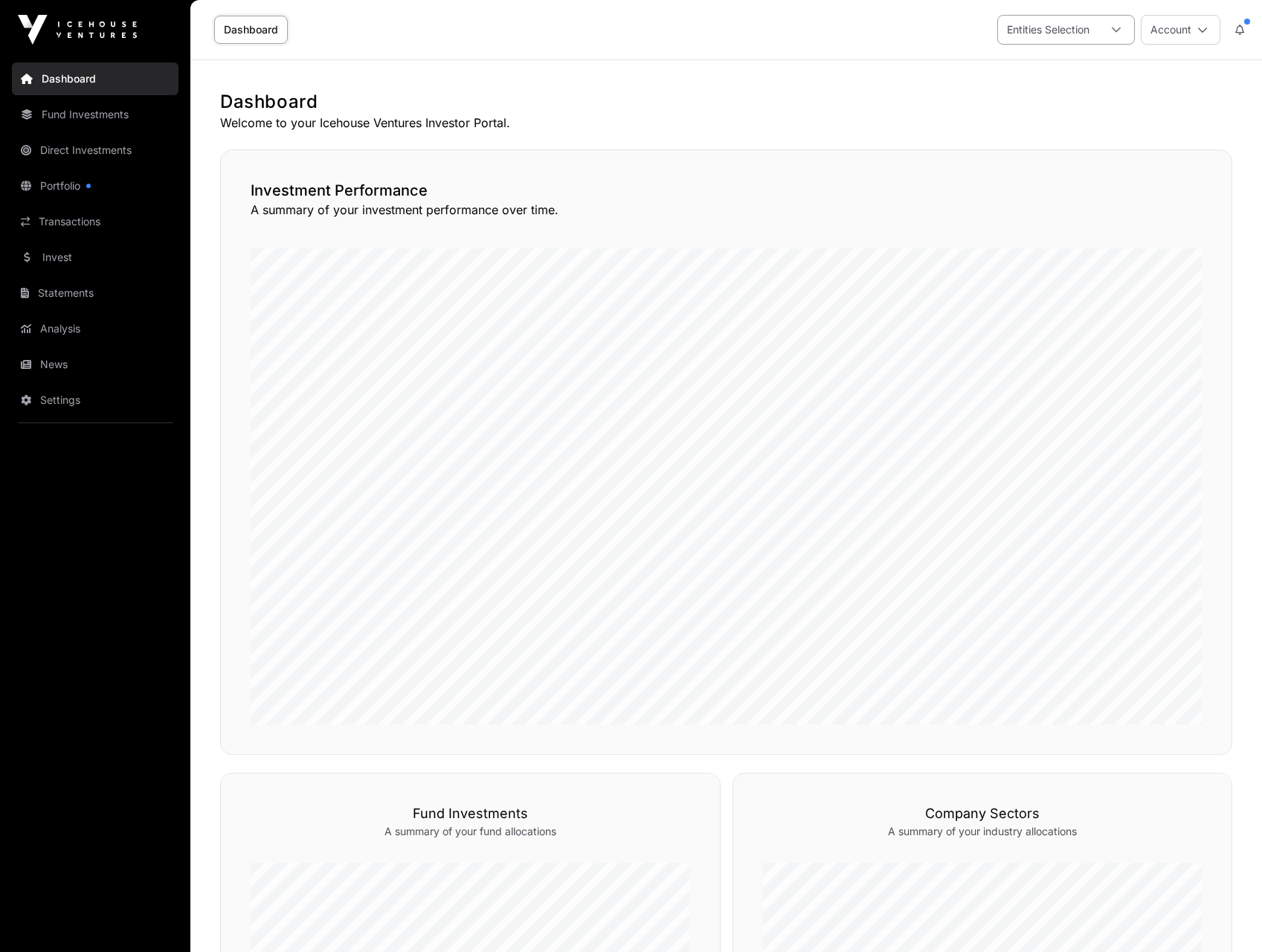
click at [1124, 16] on div at bounding box center [1116, 30] width 35 height 29
click at [1056, 93] on span "[PERSON_NAME] Limited Partnership" at bounding box center [1128, 95] width 183 height 11
click at [1047, 129] on span "OMP 46 Limited" at bounding box center [1077, 124] width 80 height 11
click at [853, 79] on main "Dashboard Welcome to your Icehouse Ventures Investor Portal. Investment Perform…" at bounding box center [726, 831] width 1072 height 1541
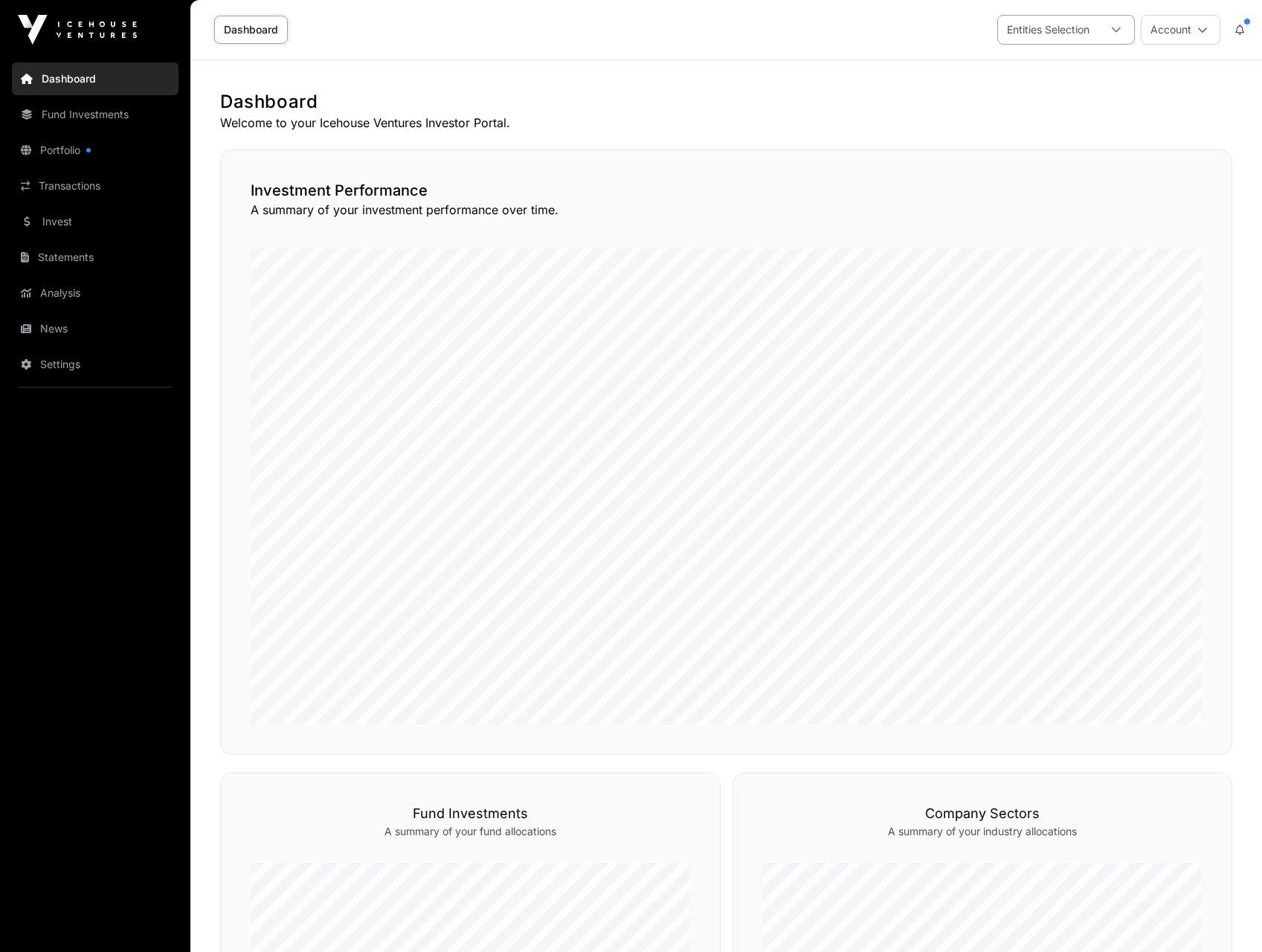
click at [1062, 30] on div "Entities Selection" at bounding box center [1048, 30] width 100 height 29
click at [901, 81] on main "Dashboard Welcome to your Icehouse Ventures Investor Portal. Investment Perform…" at bounding box center [726, 831] width 1072 height 1541
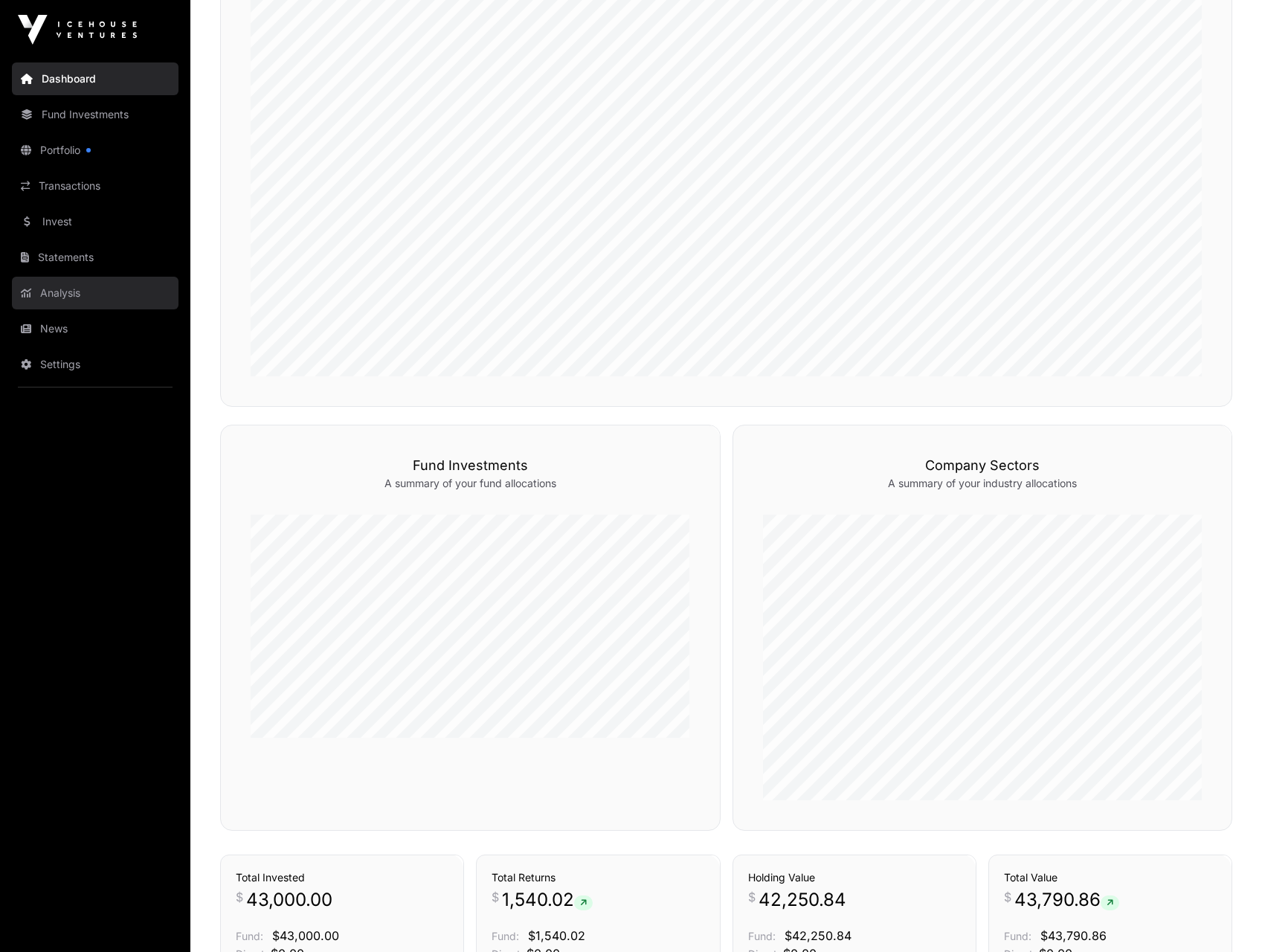
scroll to position [277, 0]
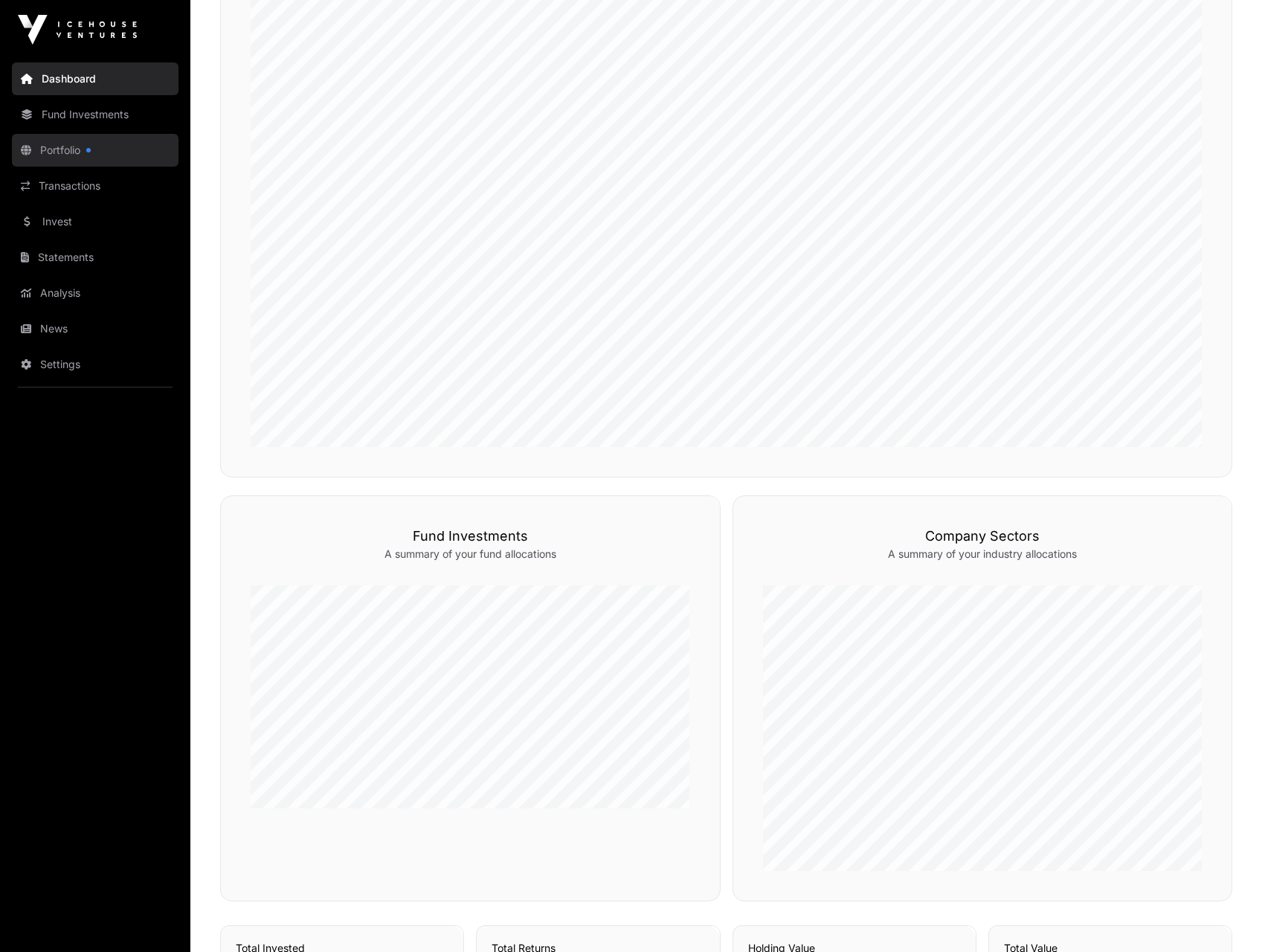
click at [79, 146] on link "Portfolio" at bounding box center [95, 150] width 167 height 32
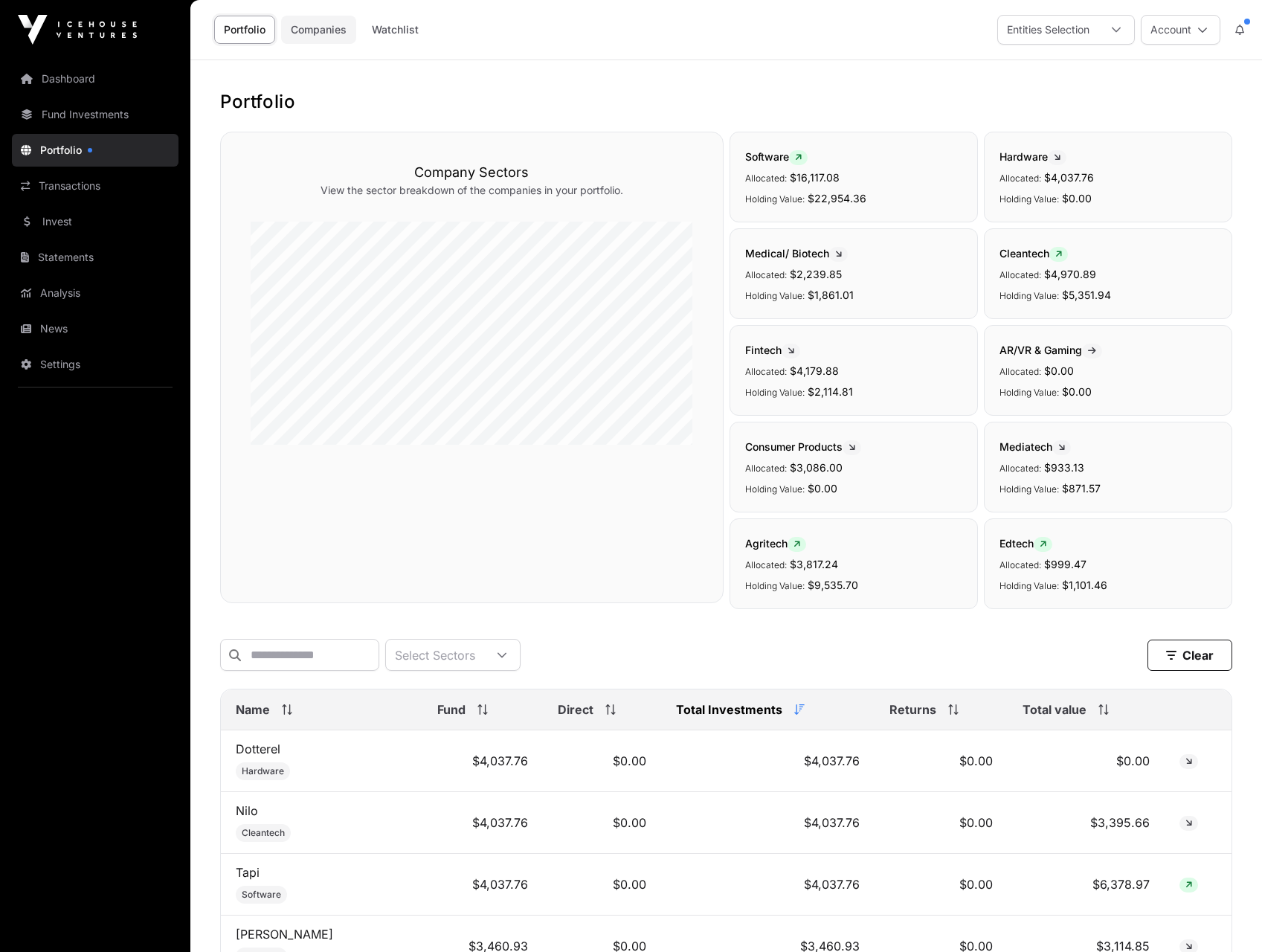
click at [325, 27] on link "Companies" at bounding box center [319, 30] width 75 height 29
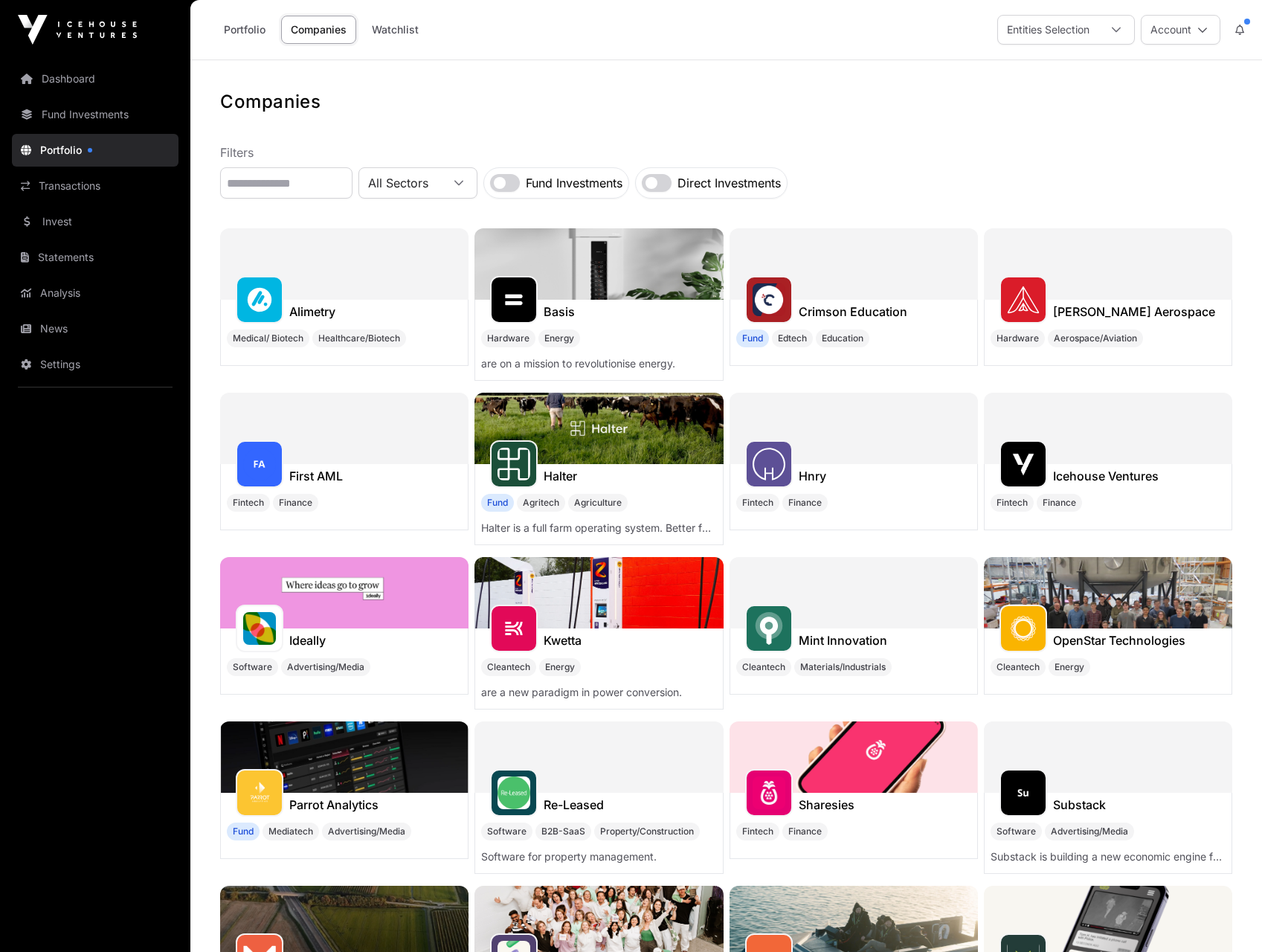
click at [577, 178] on label "Fund Investments" at bounding box center [574, 183] width 96 height 18
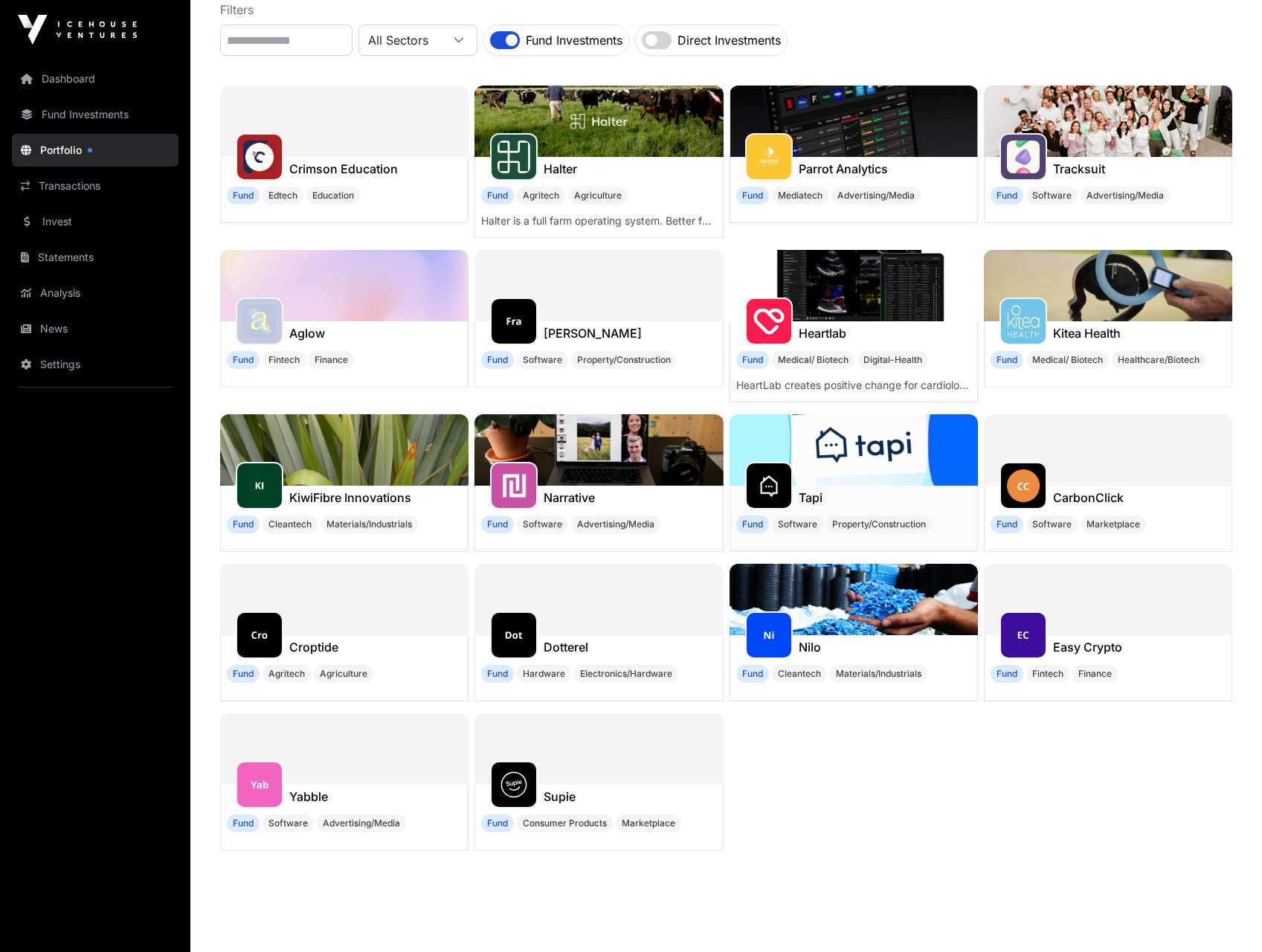
scroll to position [148, 0]
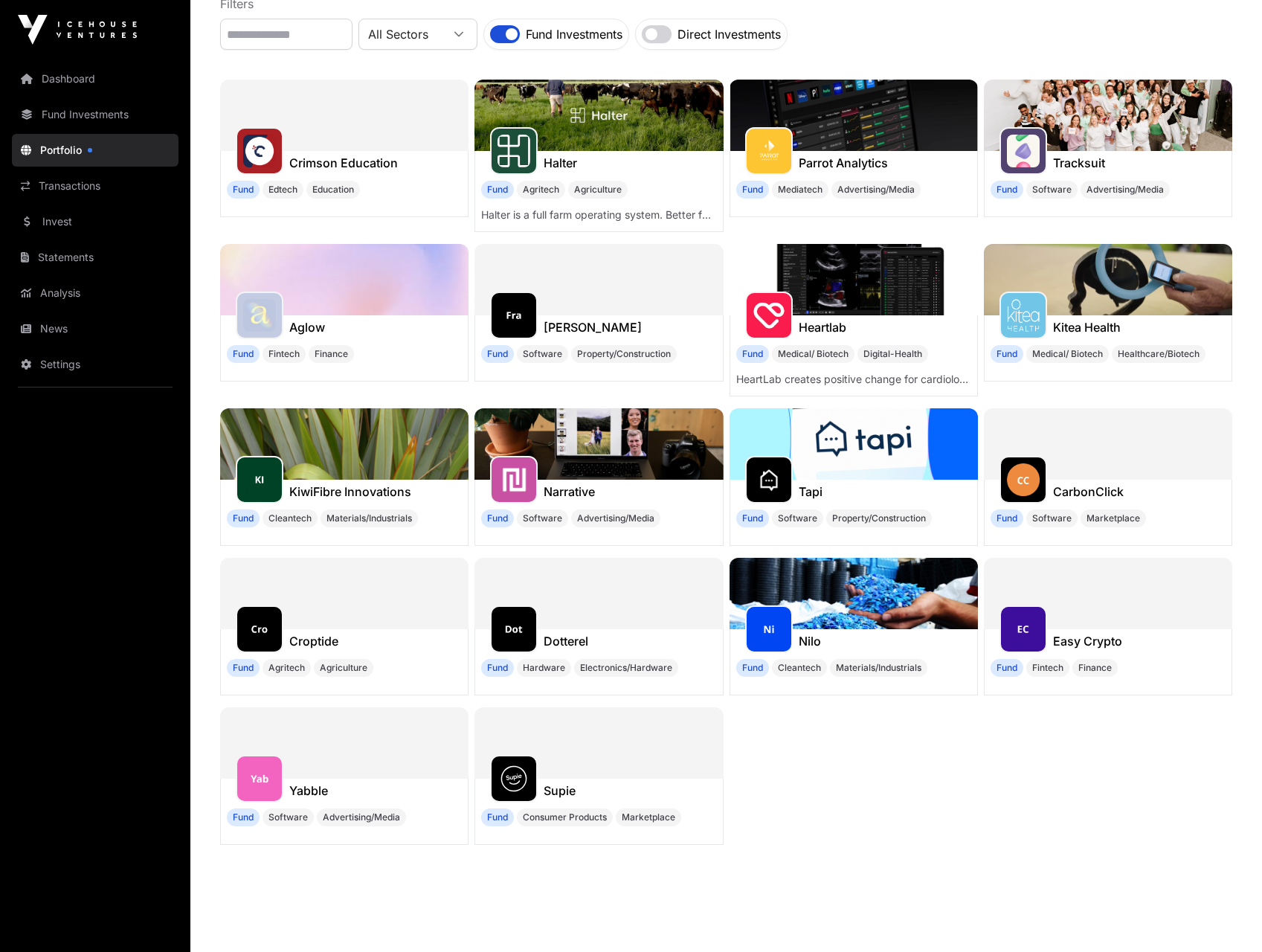
click at [1106, 596] on div at bounding box center [1108, 593] width 249 height 72
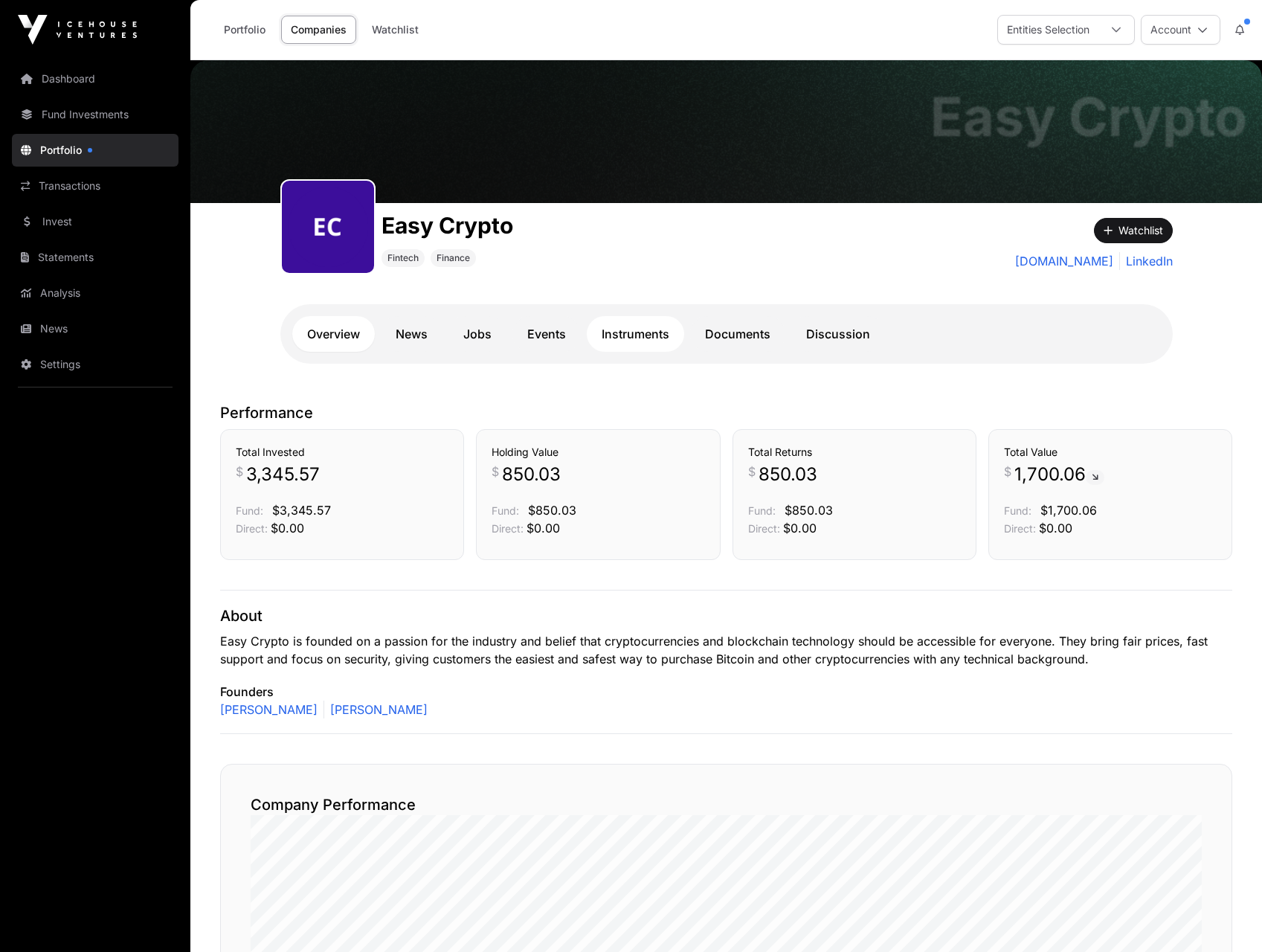
click at [608, 329] on link "Instruments" at bounding box center [635, 334] width 97 height 35
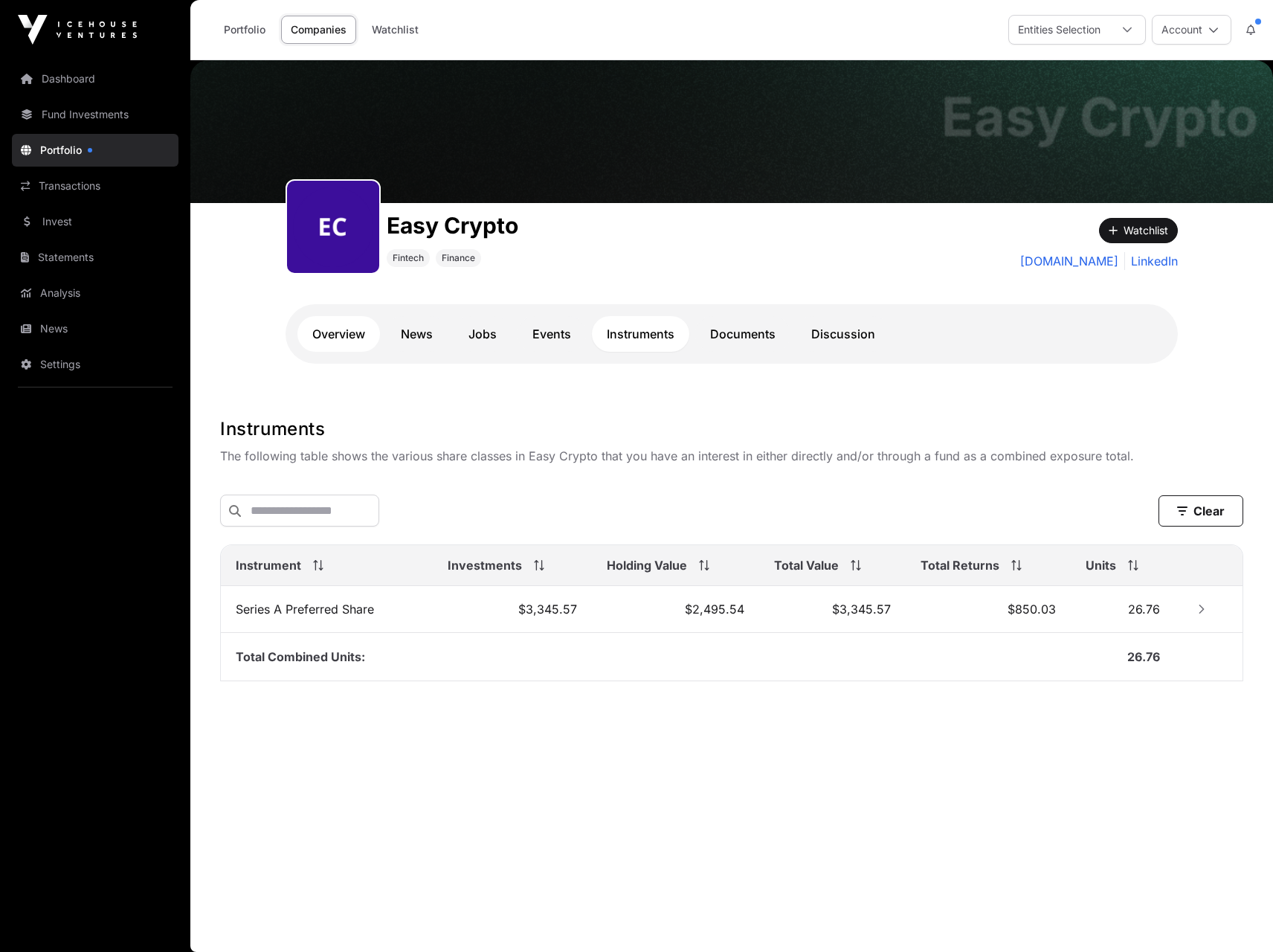
click at [352, 328] on link "Overview" at bounding box center [339, 334] width 83 height 35
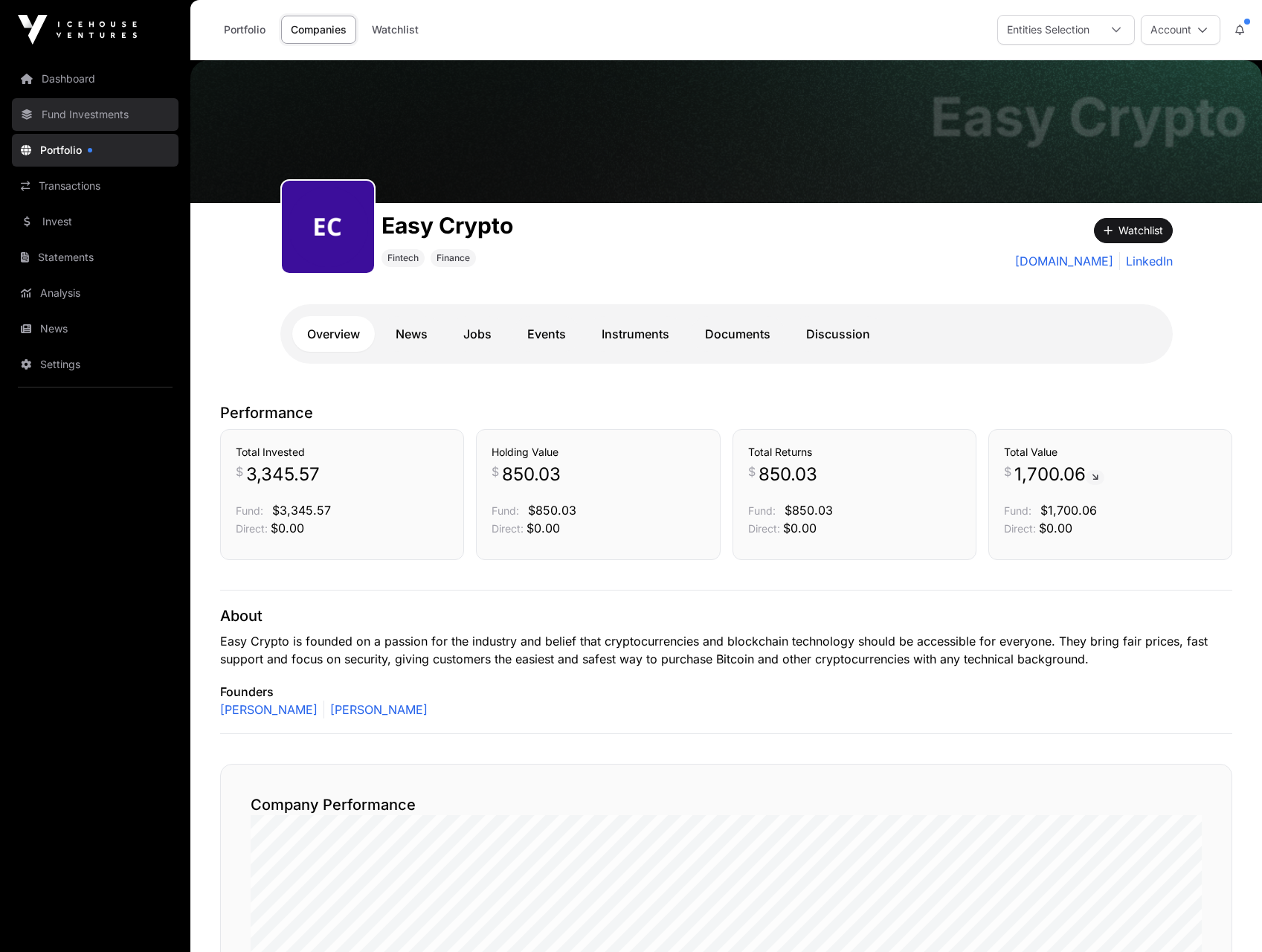
click at [75, 118] on link "Fund Investments" at bounding box center [95, 114] width 167 height 32
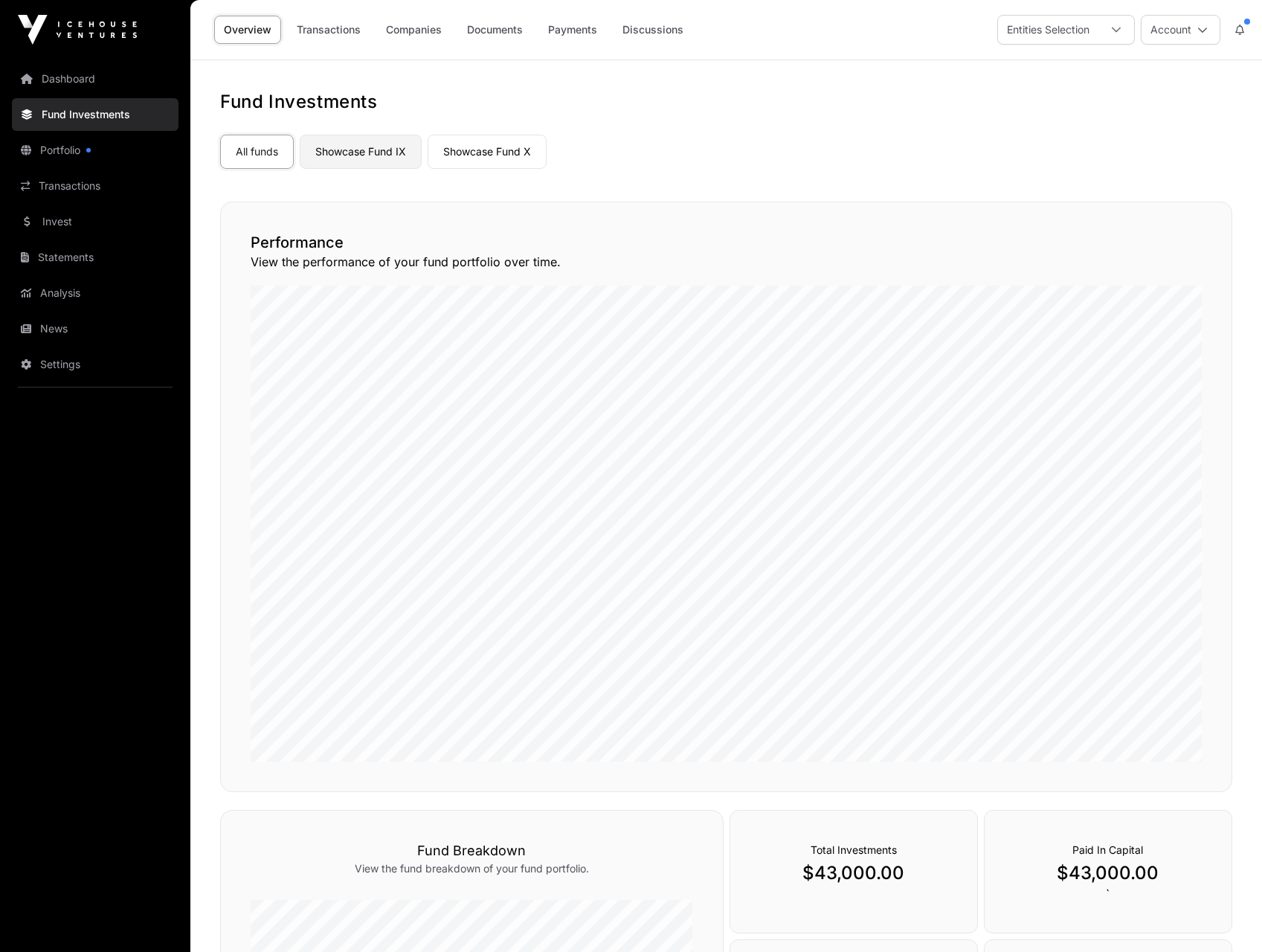
click at [365, 146] on link "Showcase Fund IX" at bounding box center [361, 151] width 122 height 34
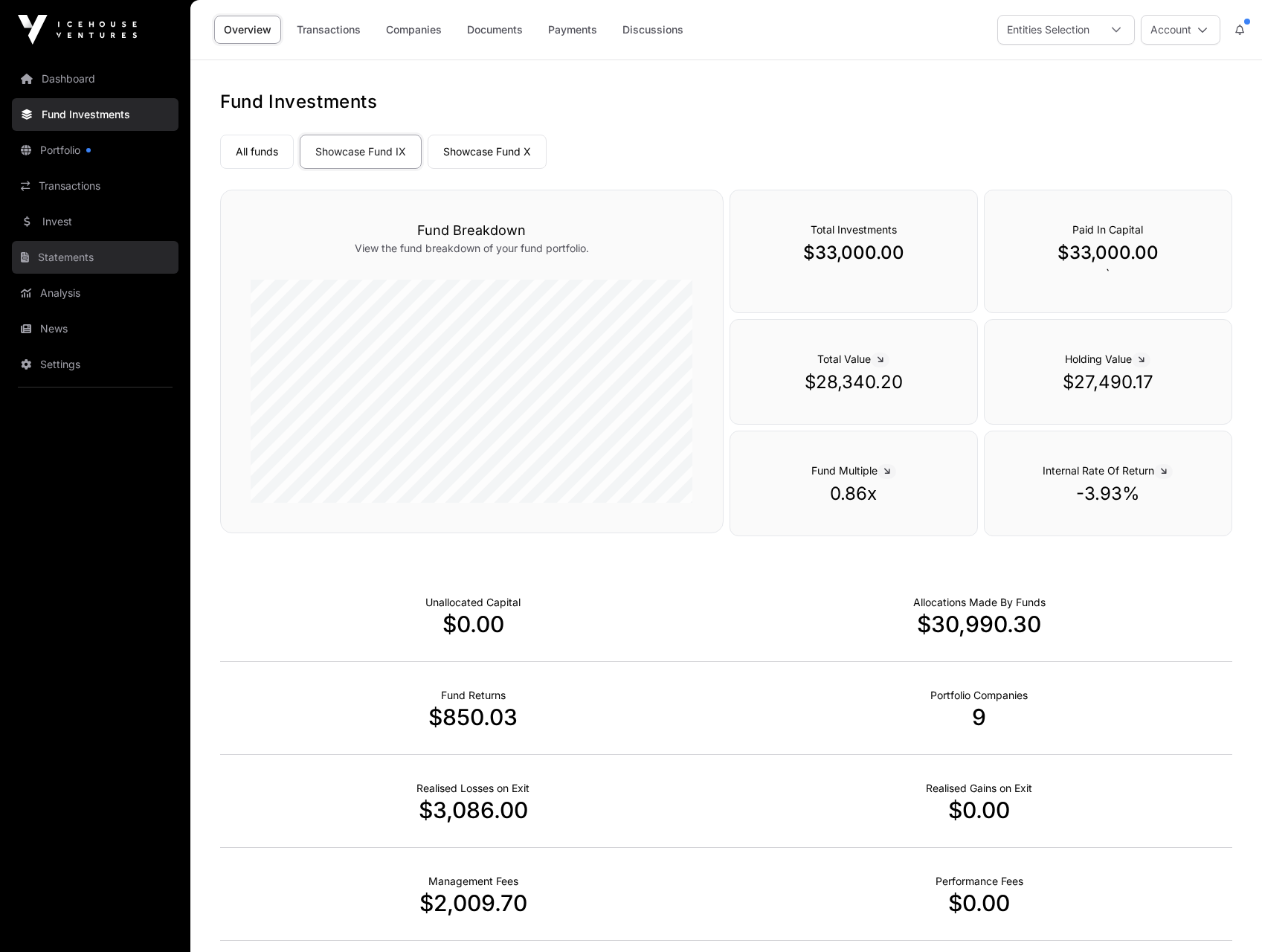
click at [73, 252] on link "Statements" at bounding box center [95, 257] width 167 height 32
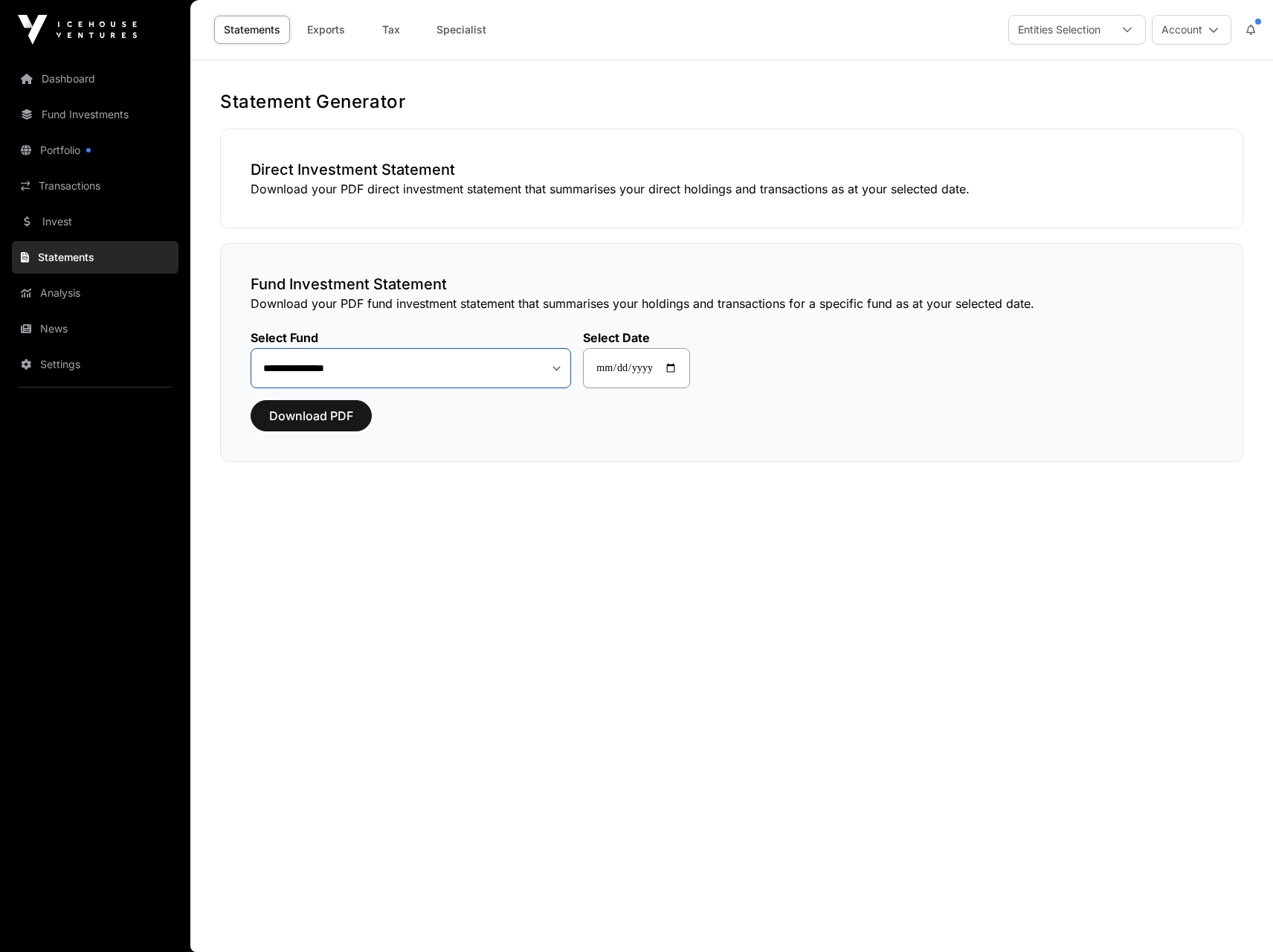
click at [450, 377] on select "**********" at bounding box center [411, 368] width 320 height 40
click at [71, 145] on link "Portfolio" at bounding box center [95, 150] width 166 height 32
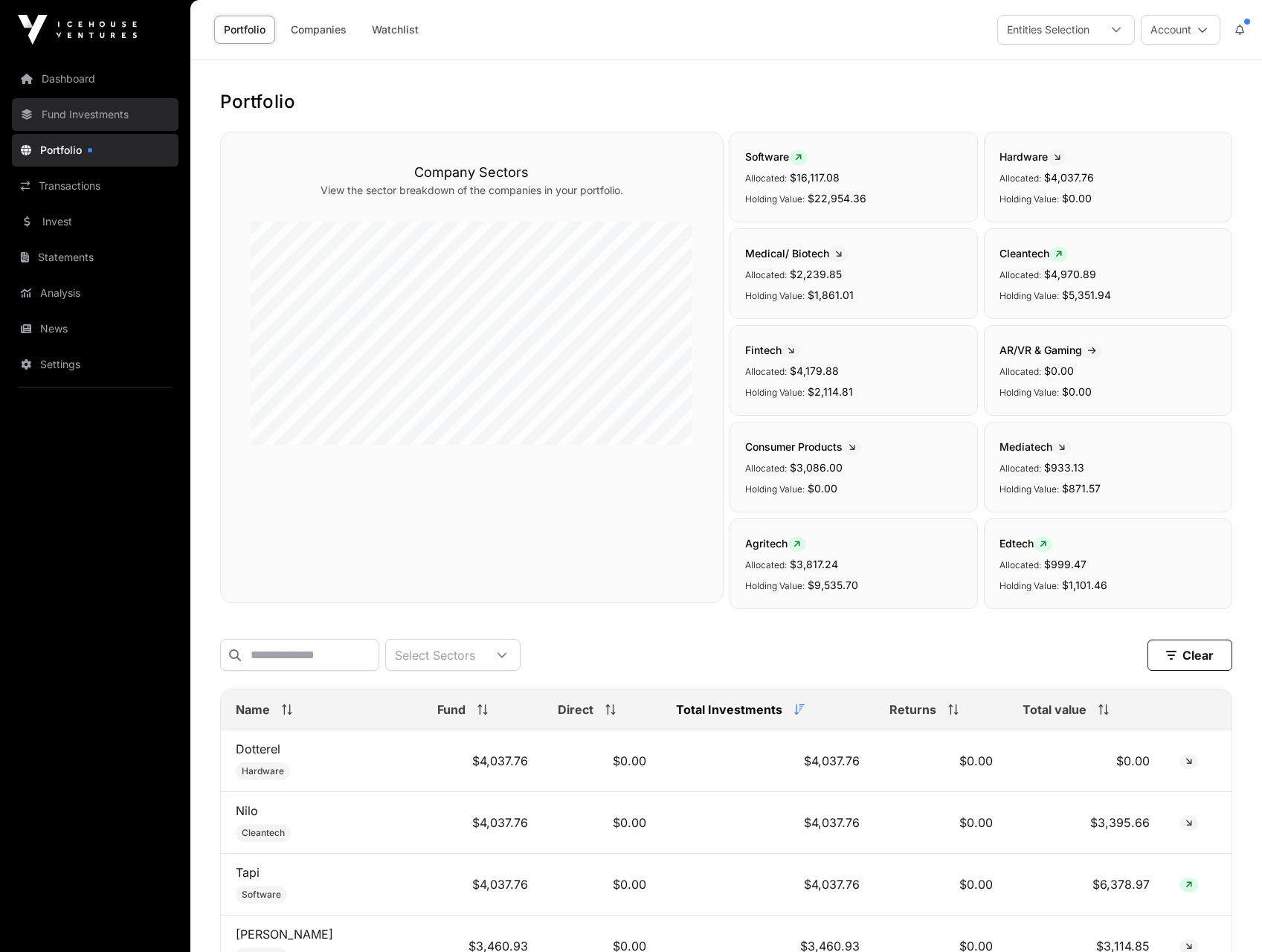
click at [87, 117] on link "Fund Investments" at bounding box center [95, 114] width 167 height 32
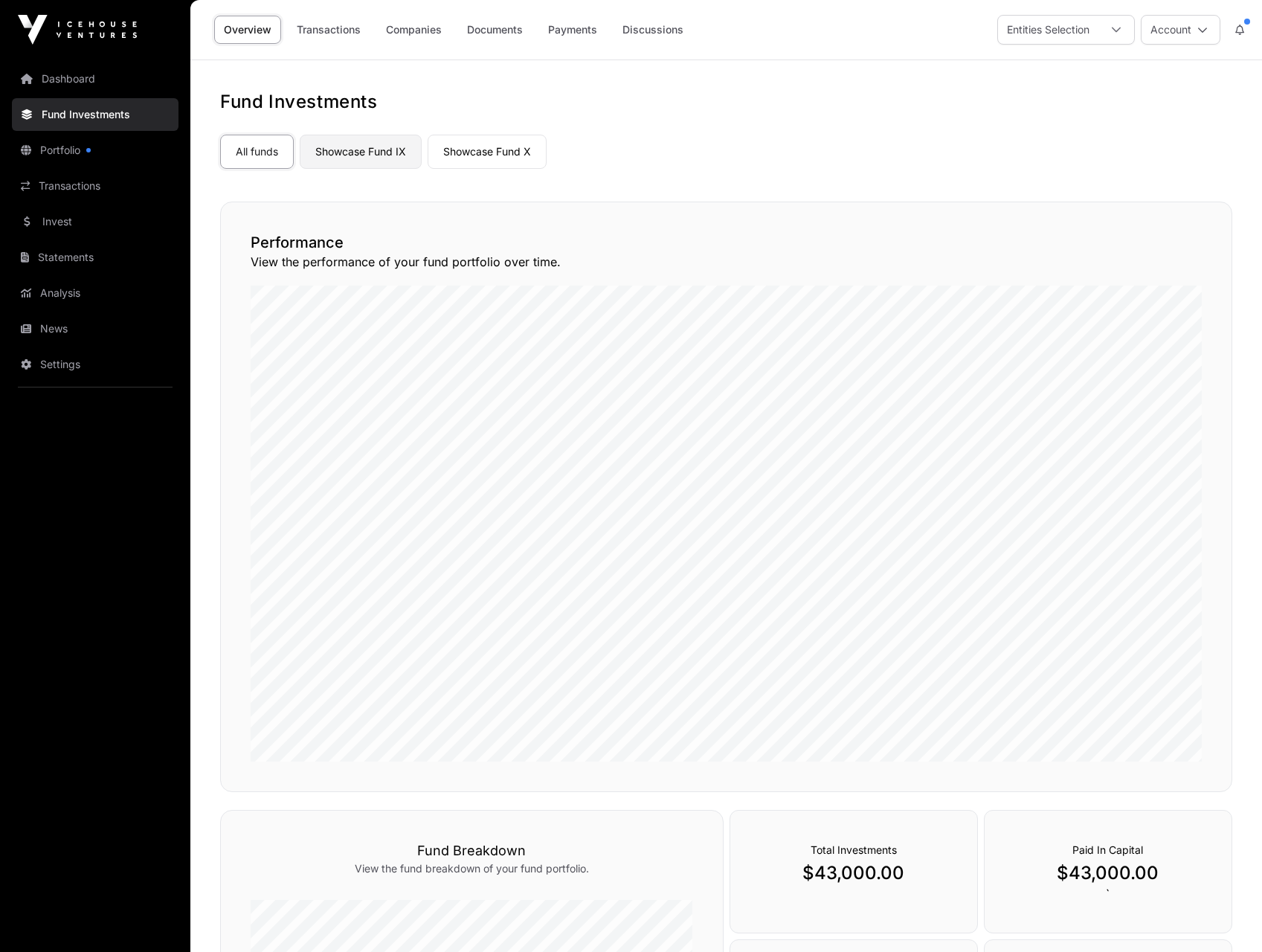
click at [377, 151] on link "Showcase Fund IX" at bounding box center [361, 151] width 122 height 34
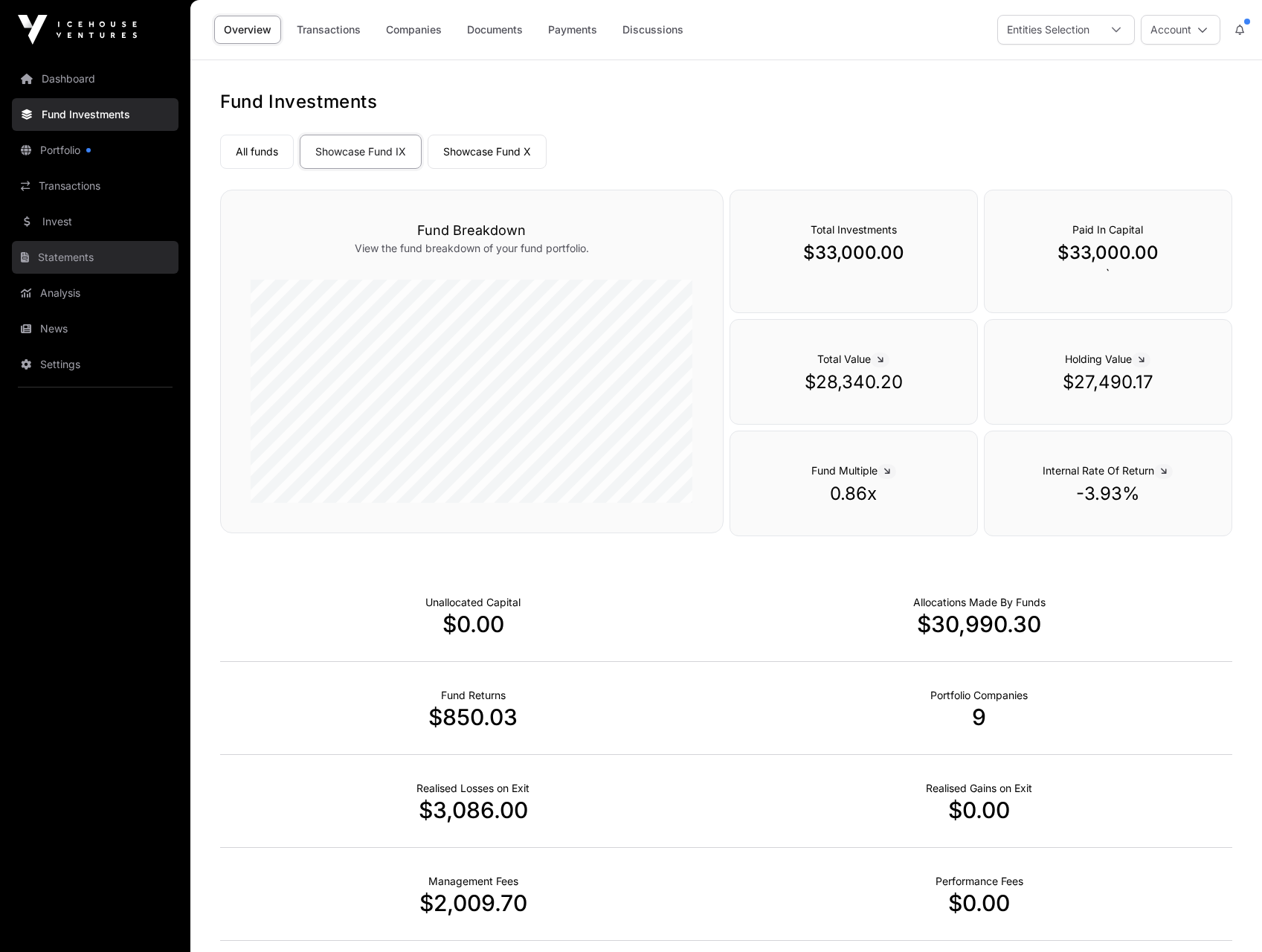
click at [77, 272] on link "Statements" at bounding box center [95, 257] width 167 height 32
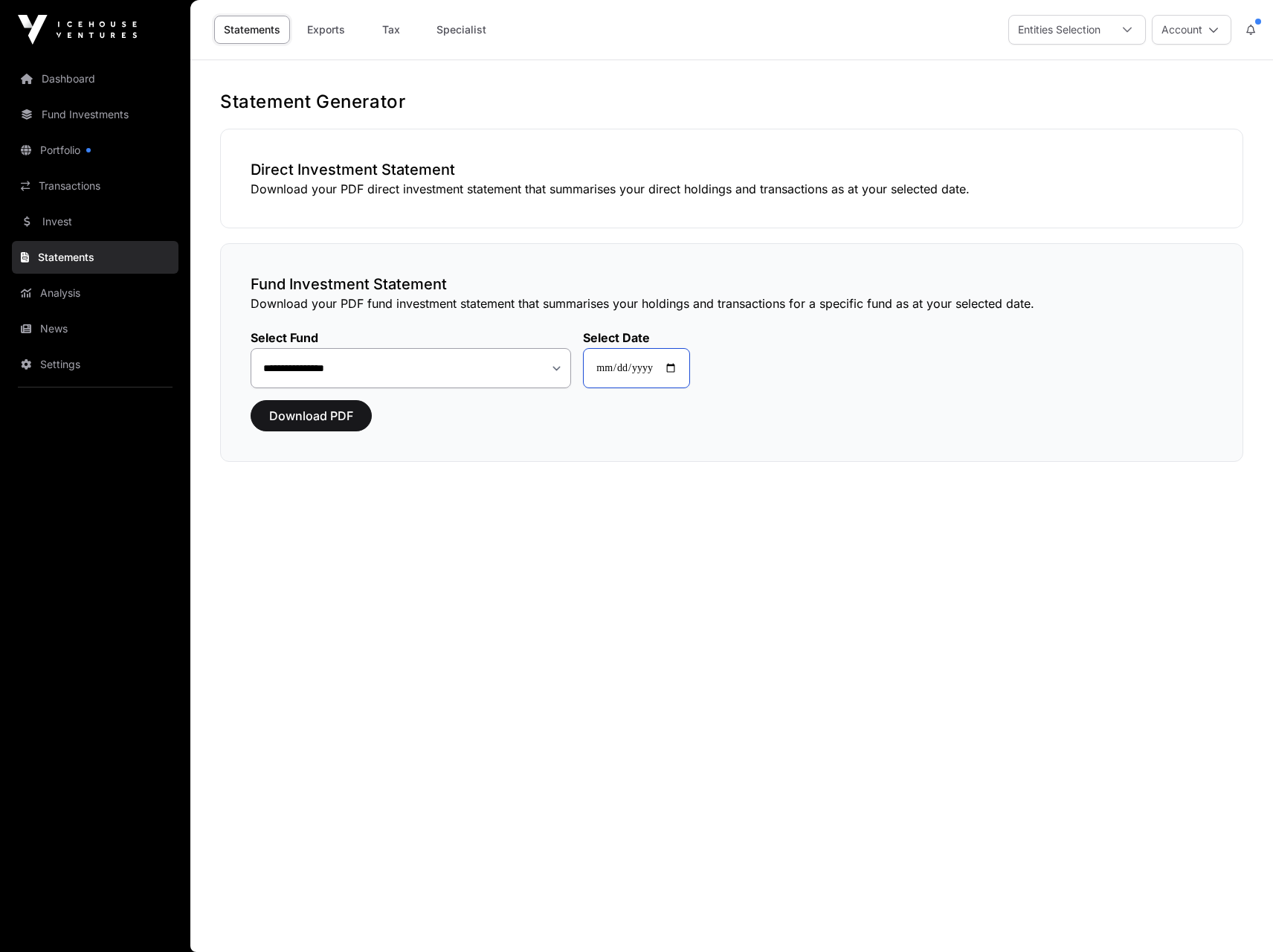
click at [677, 371] on input "**********" at bounding box center [636, 368] width 107 height 40
click at [594, 503] on main "**********" at bounding box center [731, 506] width 1082 height 892
click at [672, 370] on input "**********" at bounding box center [636, 368] width 107 height 40
type input "**********"
click at [320, 410] on span "Download PDF" at bounding box center [311, 416] width 84 height 18
